Goal: Information Seeking & Learning: Find specific fact

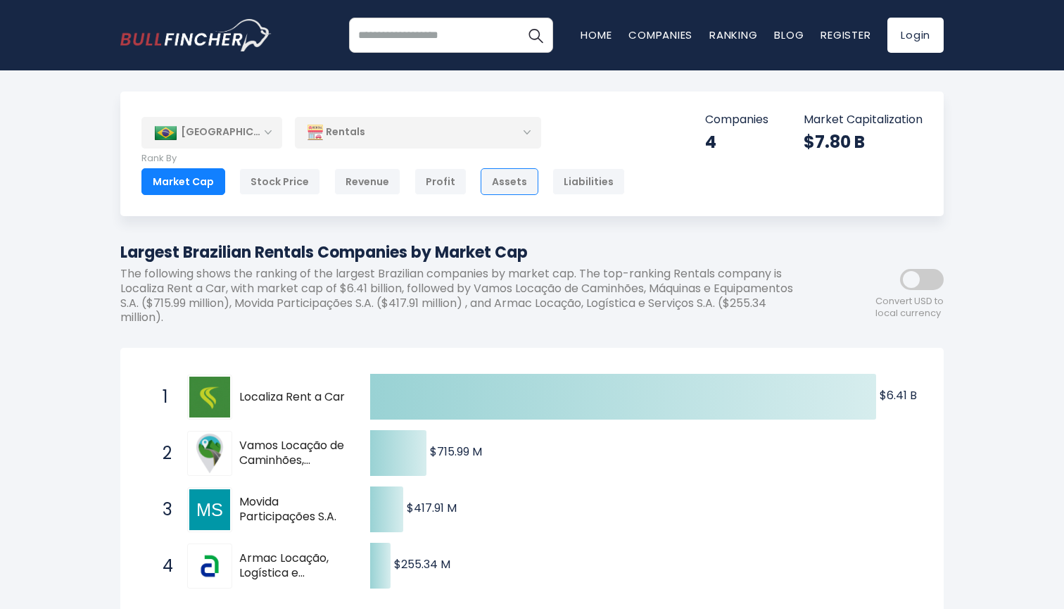
click at [499, 181] on div "Assets" at bounding box center [510, 181] width 58 height 27
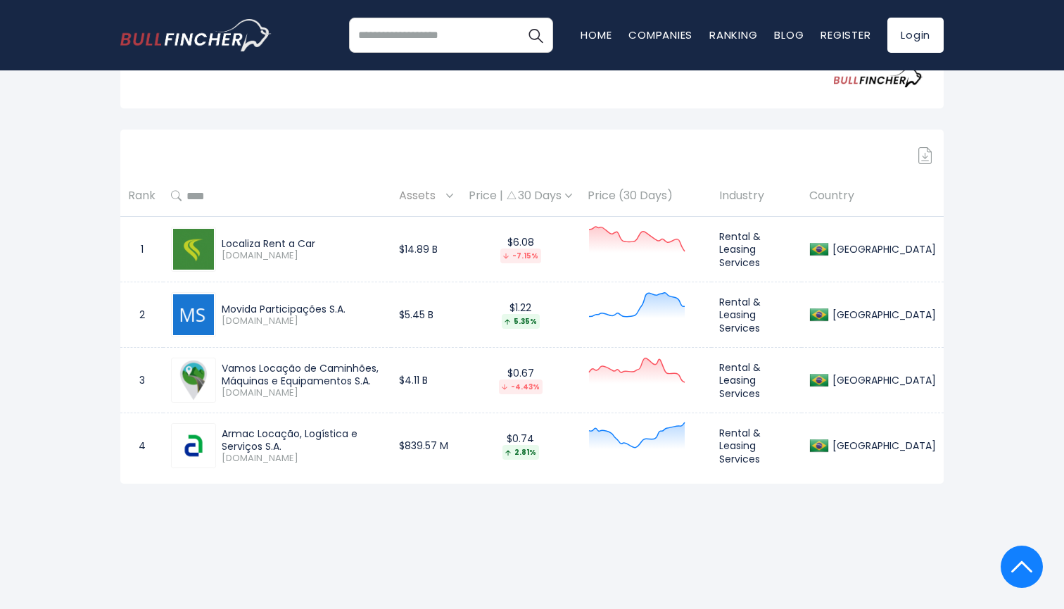
scroll to position [551, 0]
click at [198, 244] on img at bounding box center [193, 247] width 41 height 41
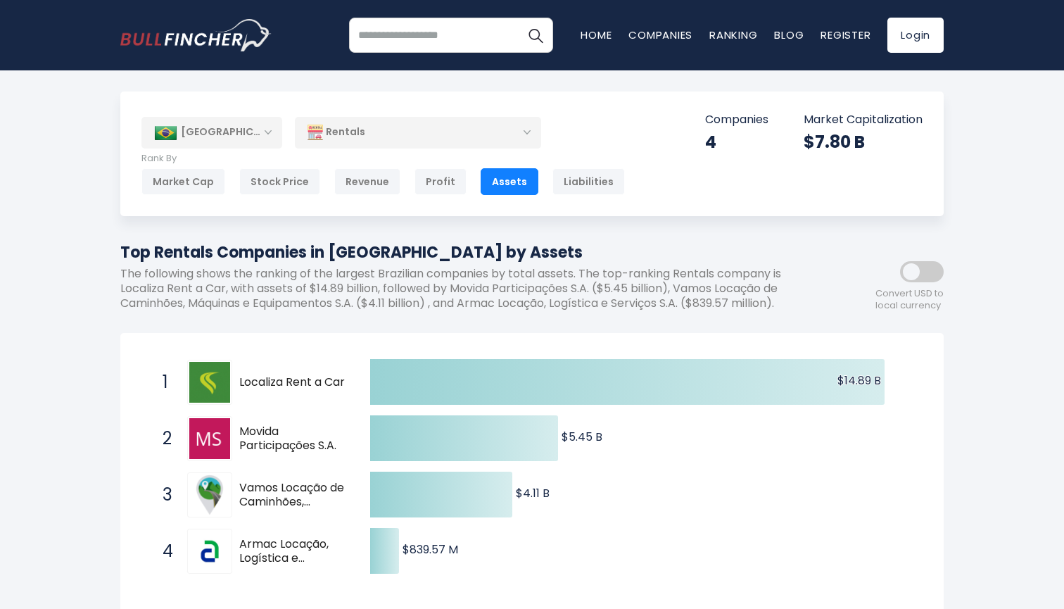
scroll to position [0, 0]
click at [363, 186] on div "Revenue" at bounding box center [367, 181] width 66 height 27
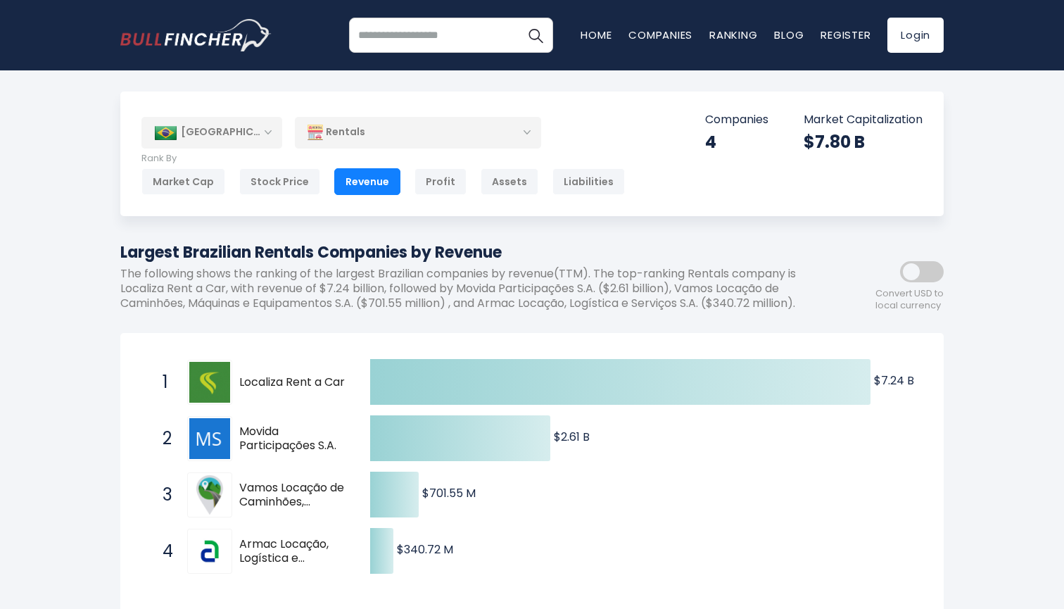
click at [373, 179] on div "Revenue" at bounding box center [367, 181] width 66 height 27
click at [418, 132] on div "Rentals" at bounding box center [418, 132] width 246 height 32
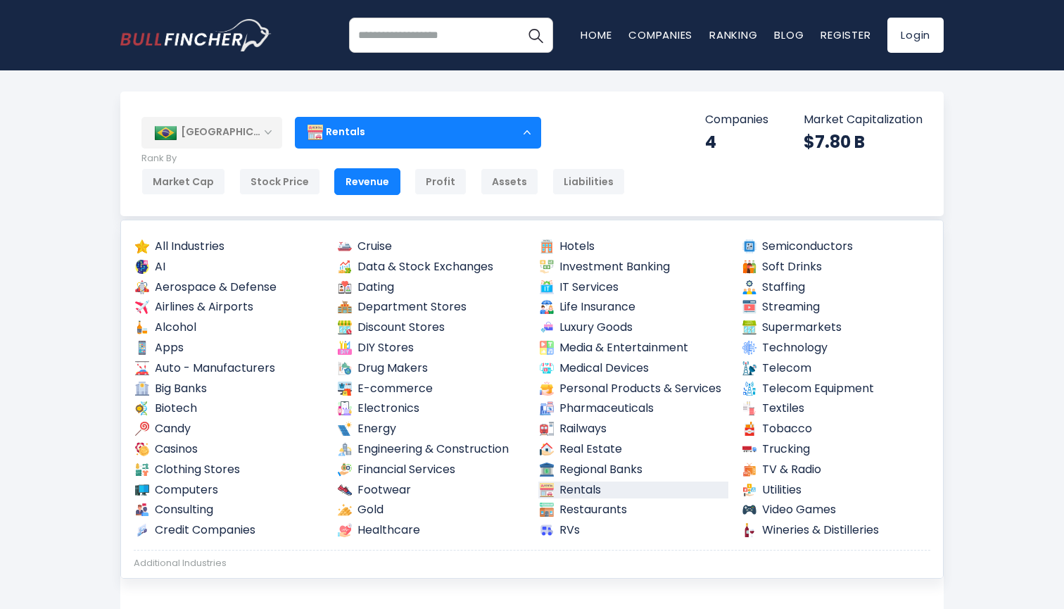
click at [524, 125] on div "Rentals" at bounding box center [418, 132] width 246 height 32
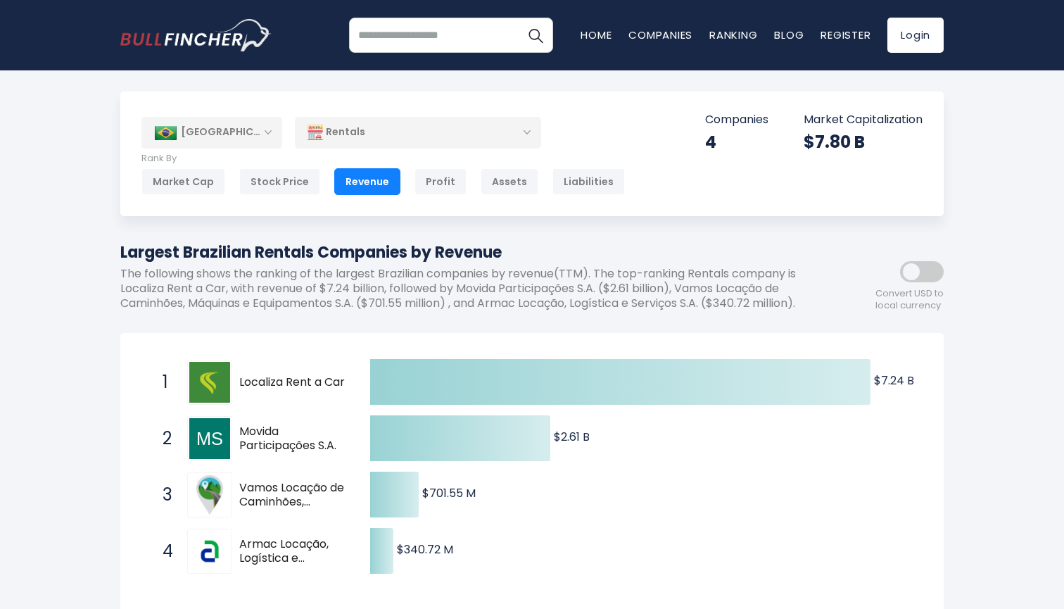
click at [517, 127] on div "Rentals" at bounding box center [418, 132] width 246 height 32
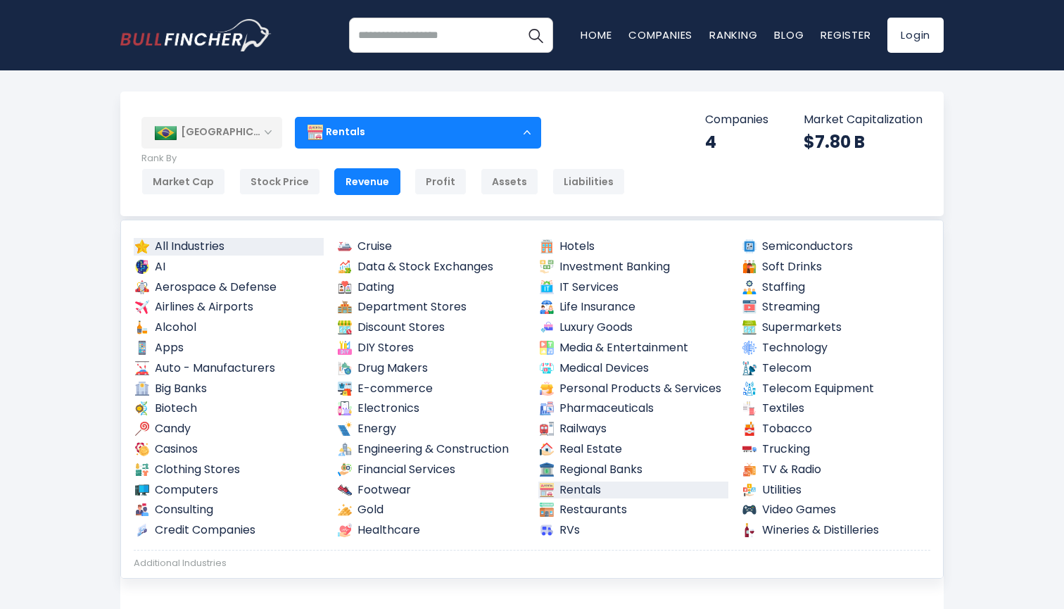
click at [214, 244] on link "All Industries" at bounding box center [229, 247] width 190 height 18
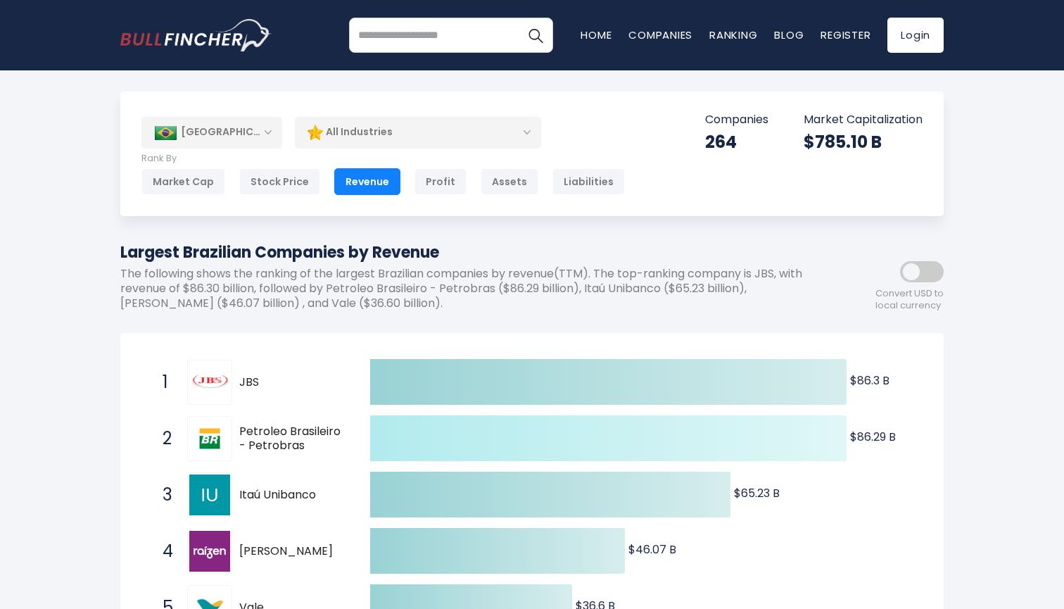
click at [416, 440] on icon at bounding box center [608, 438] width 476 height 46
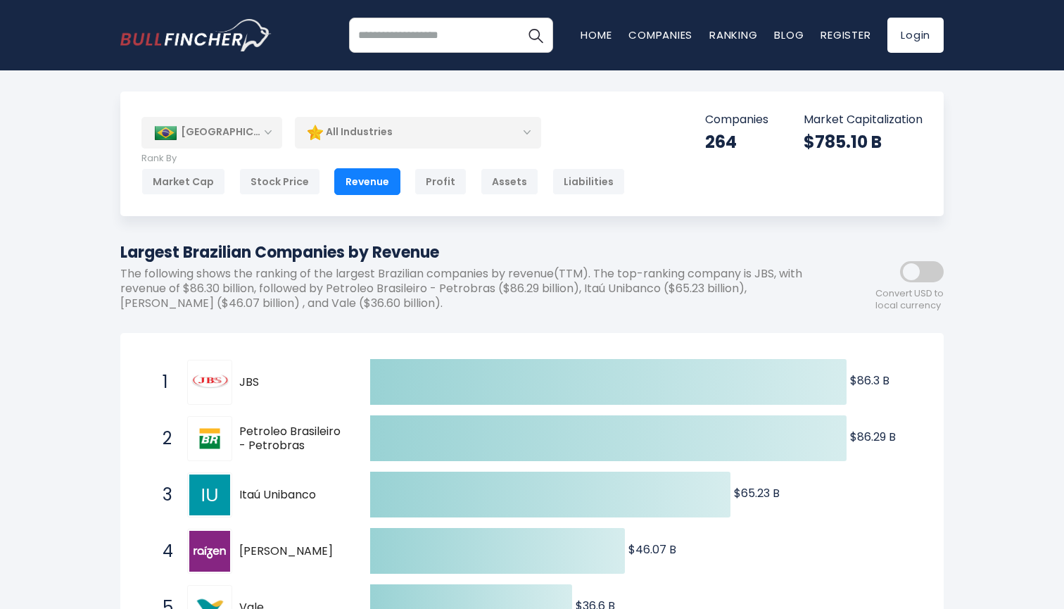
click at [292, 436] on span "Petroleo Brasileiro - Petrobras" at bounding box center [292, 439] width 106 height 30
click at [293, 436] on span "Petroleo Brasileiro - Petrobras" at bounding box center [292, 439] width 106 height 30
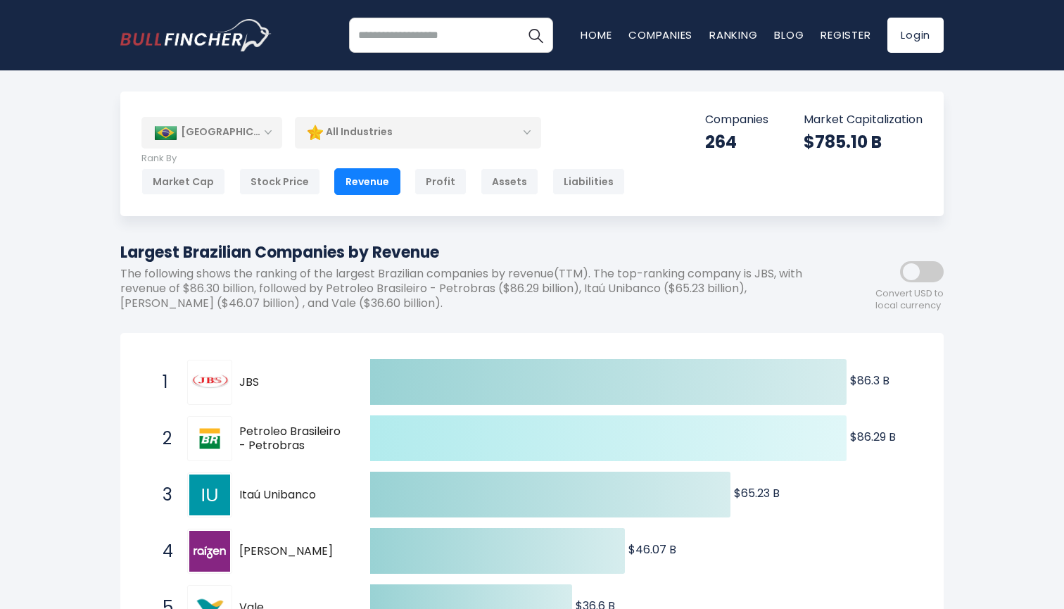
click at [486, 424] on icon at bounding box center [608, 438] width 476 height 46
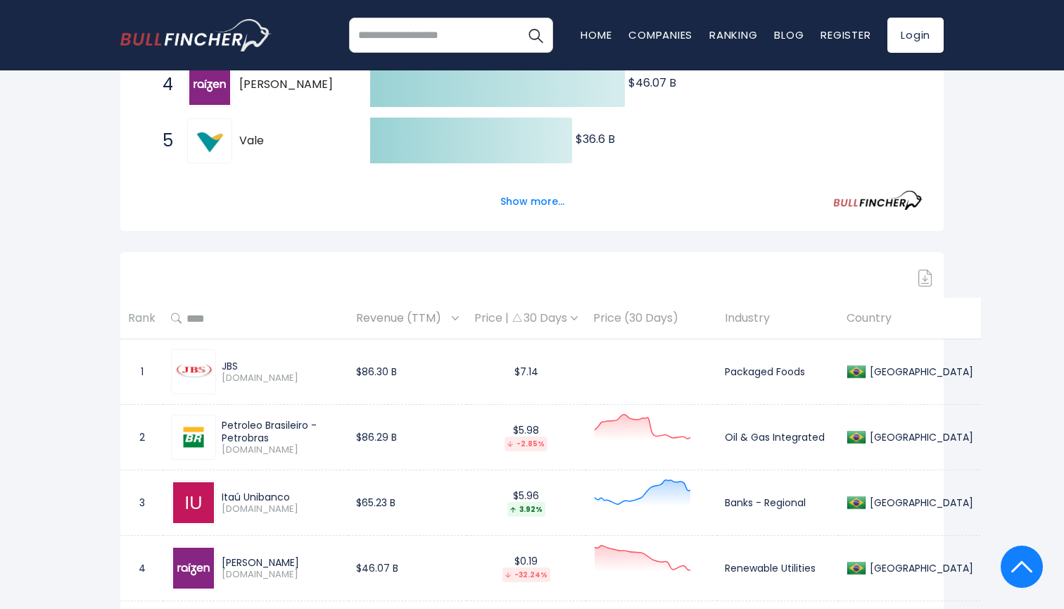
scroll to position [467, 0]
drag, startPoint x: 223, startPoint y: 441, endPoint x: 246, endPoint y: 443, distance: 23.3
click at [246, 444] on span "[DOMAIN_NAME]" at bounding box center [281, 450] width 119 height 12
copy span "PETR3"
click at [322, 444] on span "[DOMAIN_NAME]" at bounding box center [281, 450] width 119 height 12
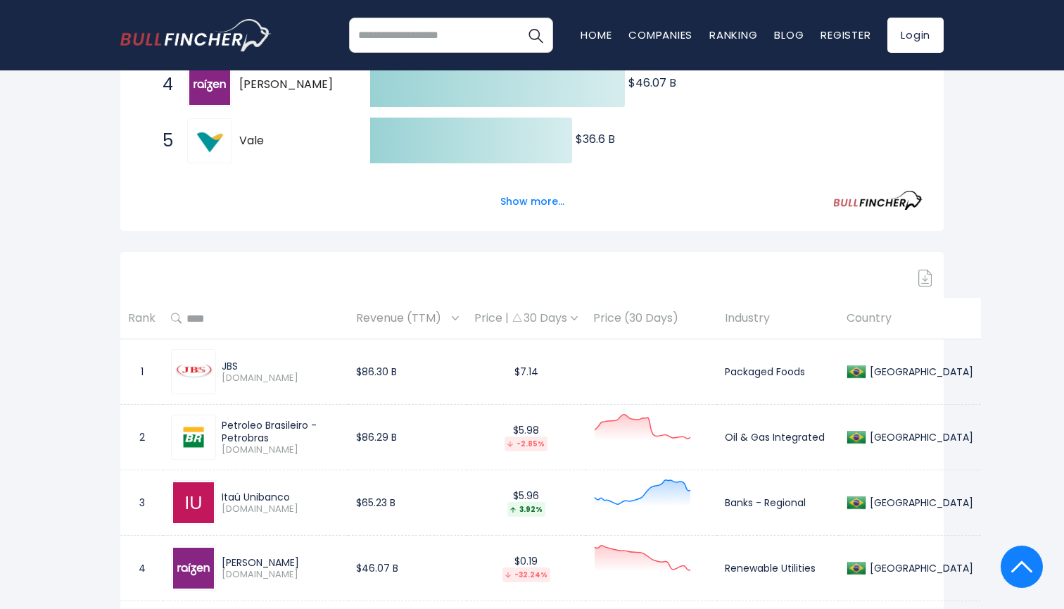
click at [323, 434] on div "Petroleo Brasileiro - Petrobras" at bounding box center [281, 431] width 119 height 25
click at [196, 435] on img at bounding box center [193, 437] width 41 height 41
